Goal: Find specific page/section: Find specific page/section

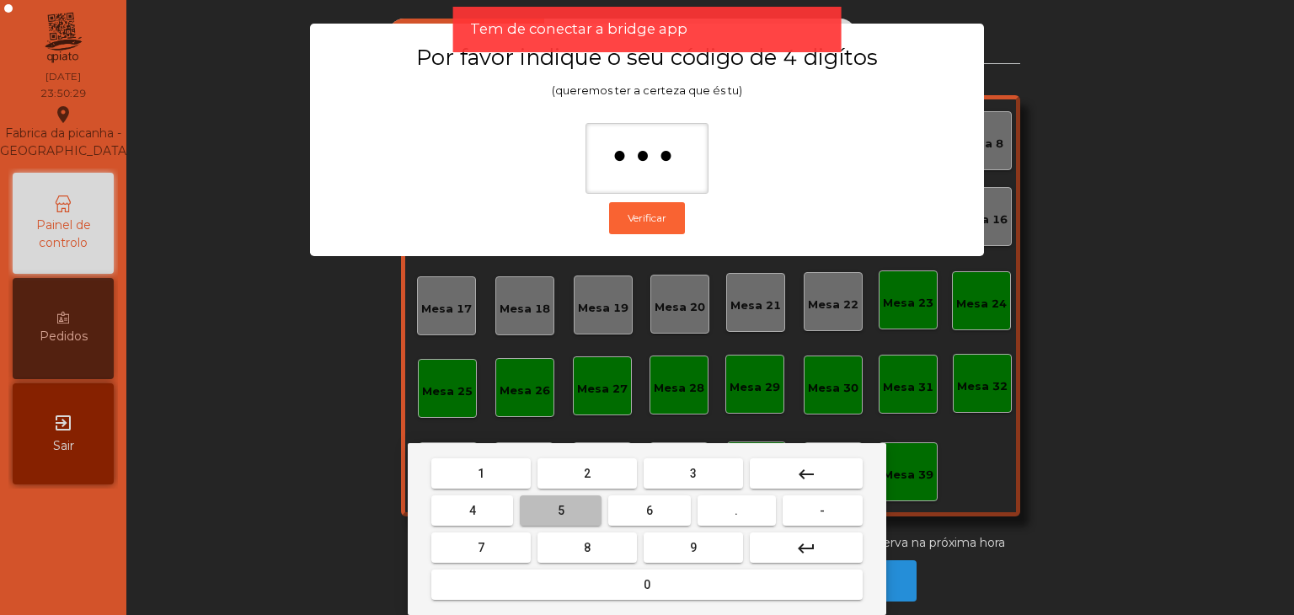
type input "****"
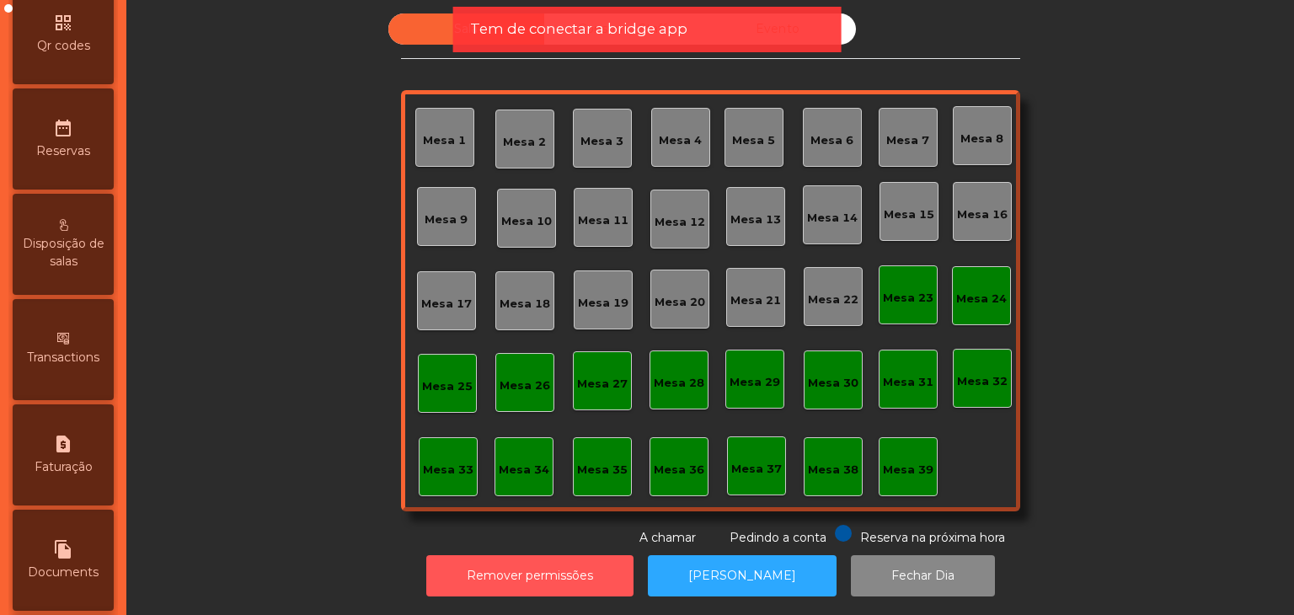
scroll to position [758, 0]
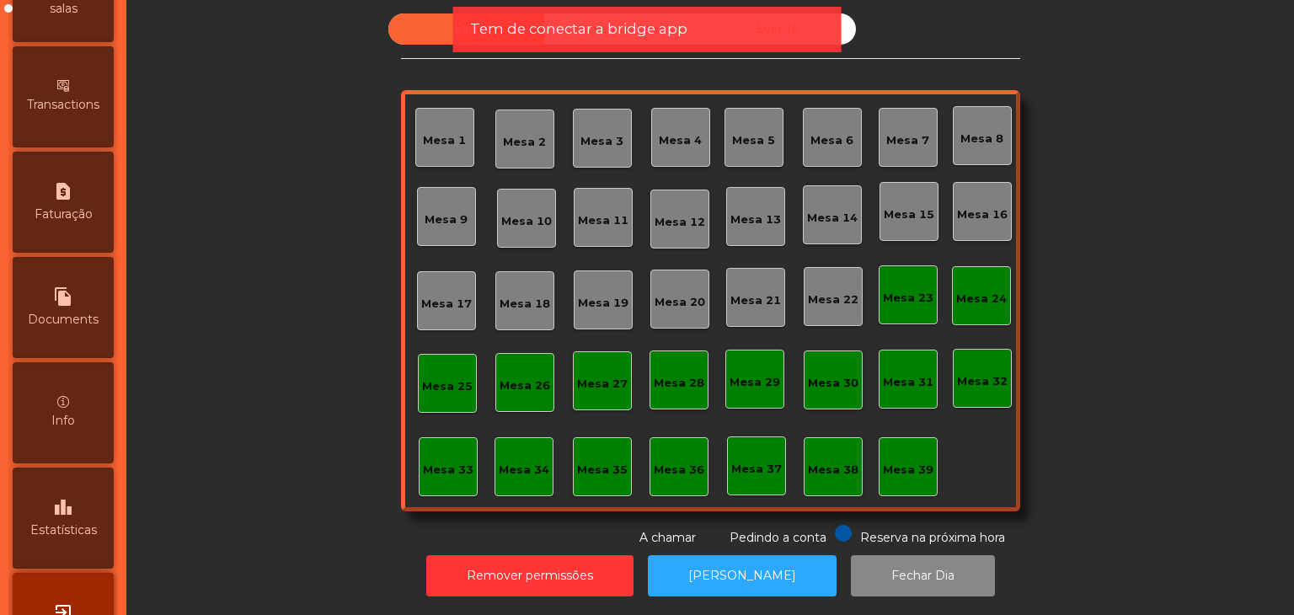
click at [83, 520] on div "leaderboard Estatísticas" at bounding box center [63, 518] width 101 height 101
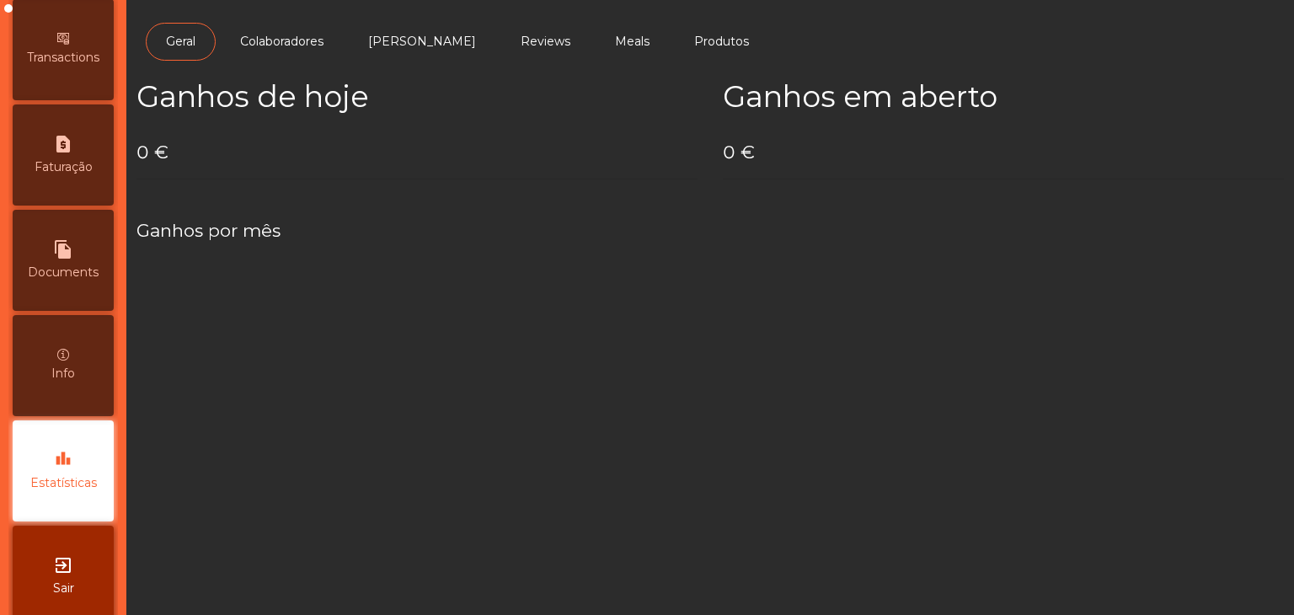
scroll to position [847, 0]
